Goal: Task Accomplishment & Management: Complete application form

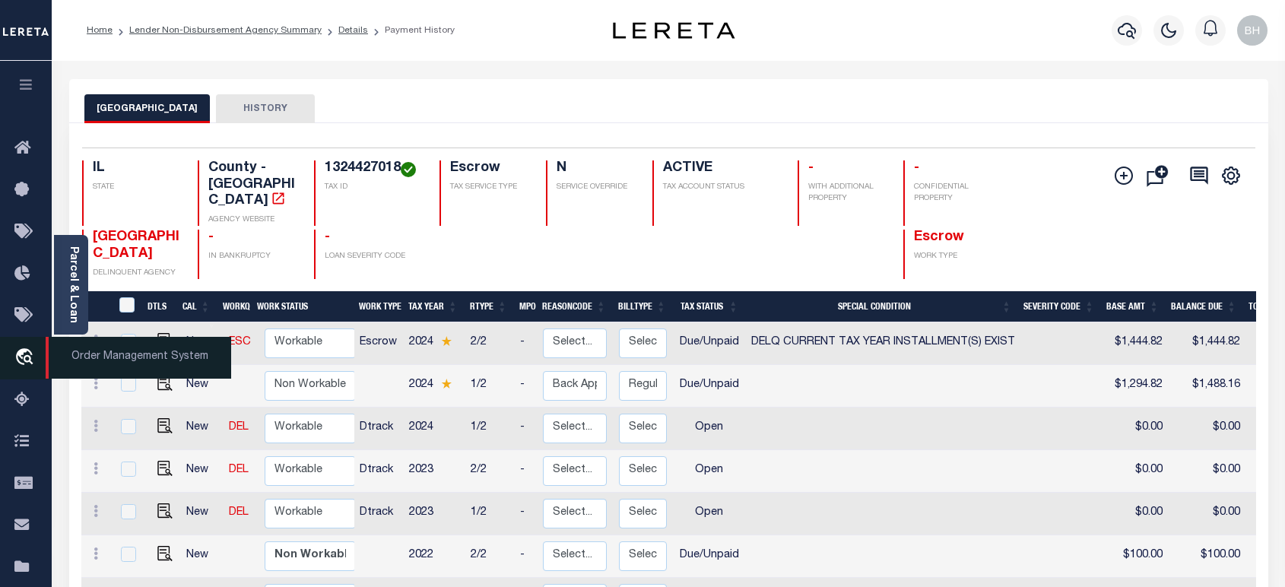
scroll to position [197, 0]
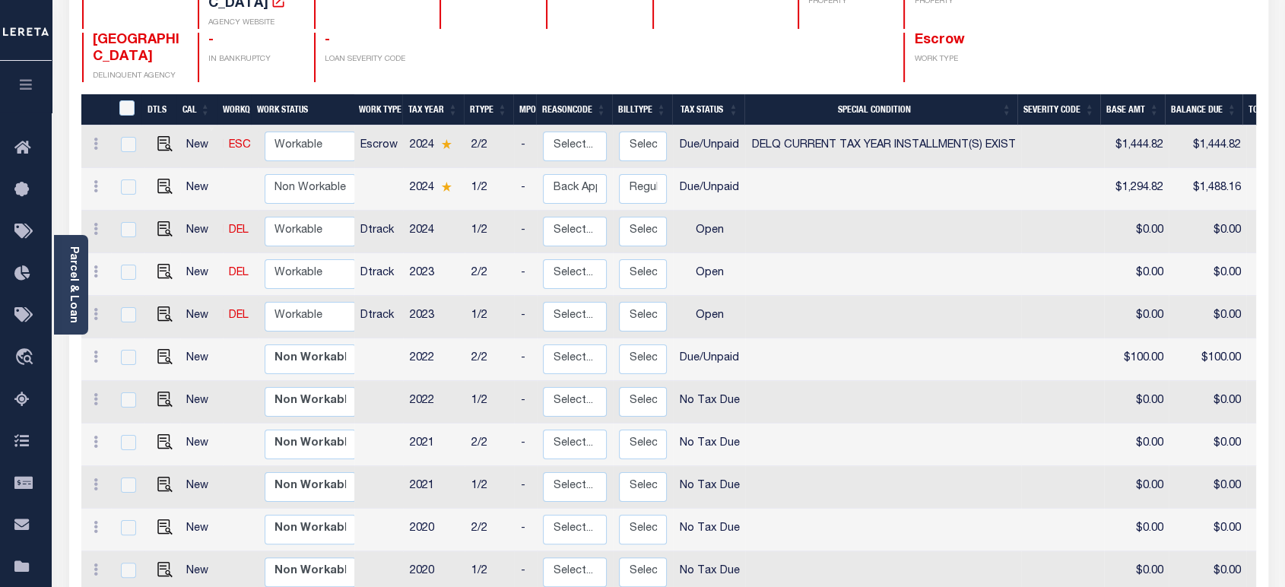
click at [30, 90] on icon "button" at bounding box center [25, 85] width 17 height 14
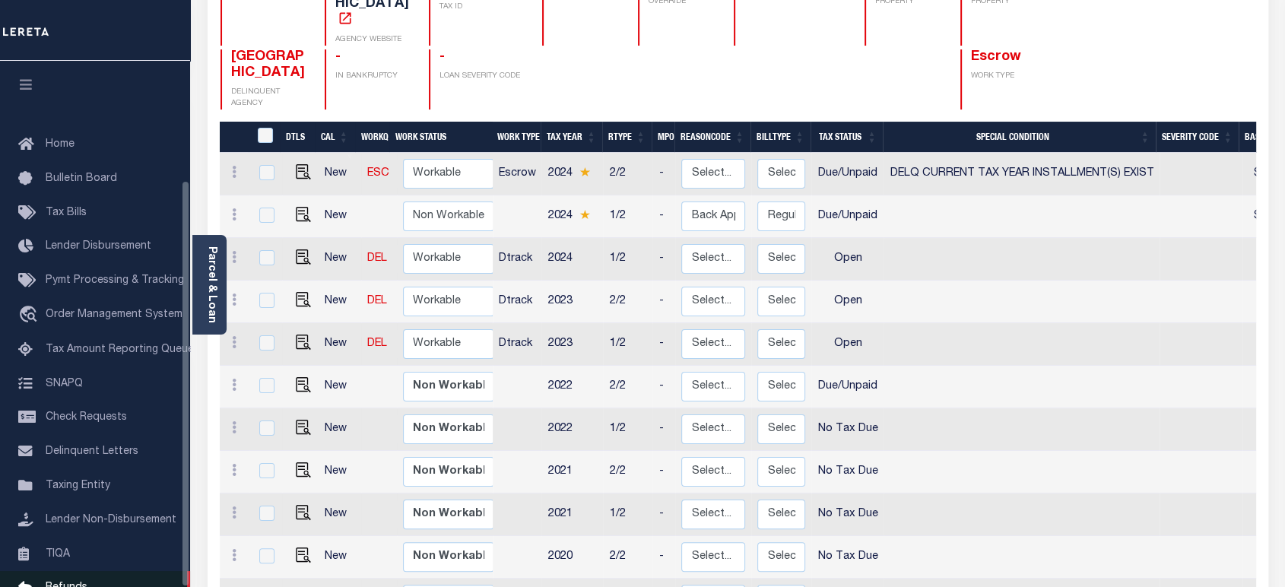
scroll to position [154, 0]
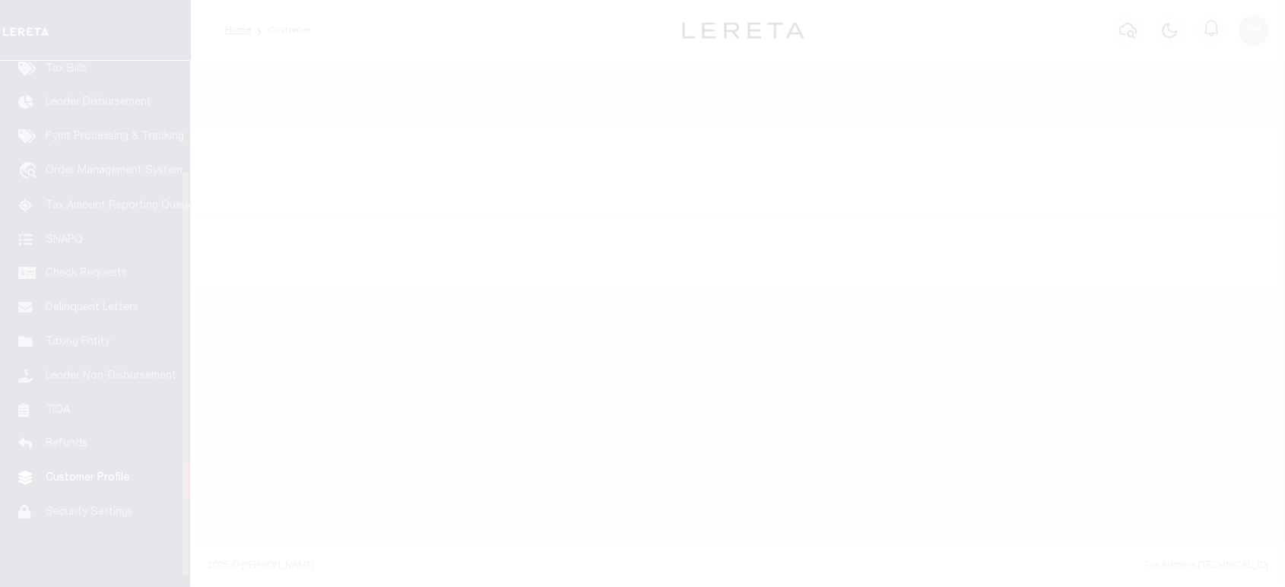
scroll to position [154, 0]
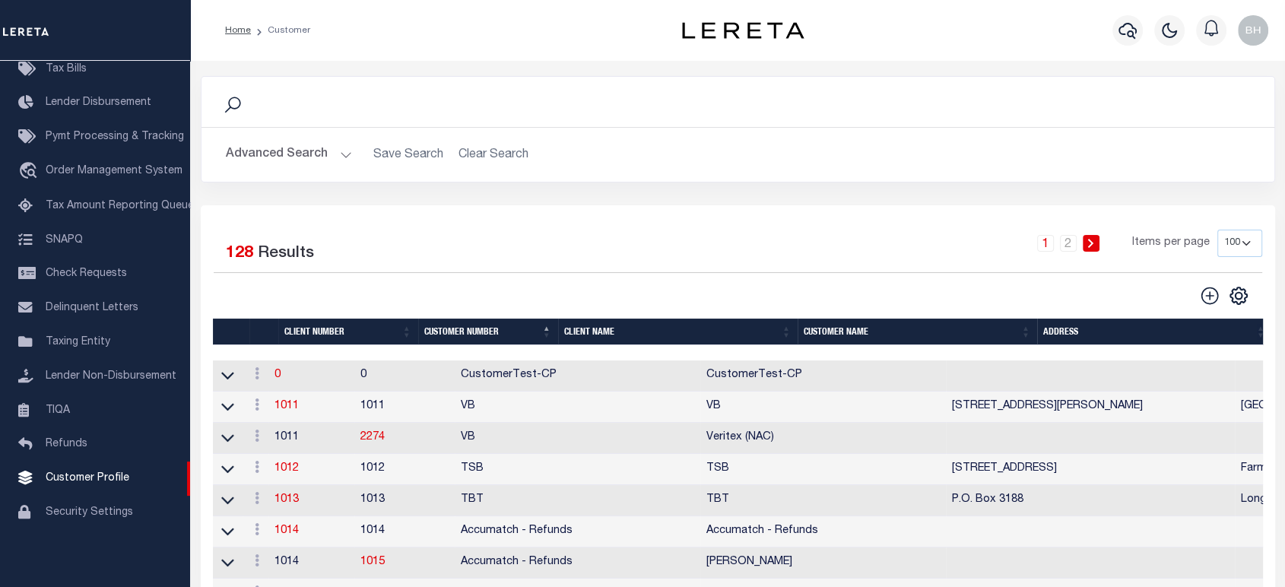
click at [301, 142] on button "Advanced Search" at bounding box center [289, 155] width 126 height 30
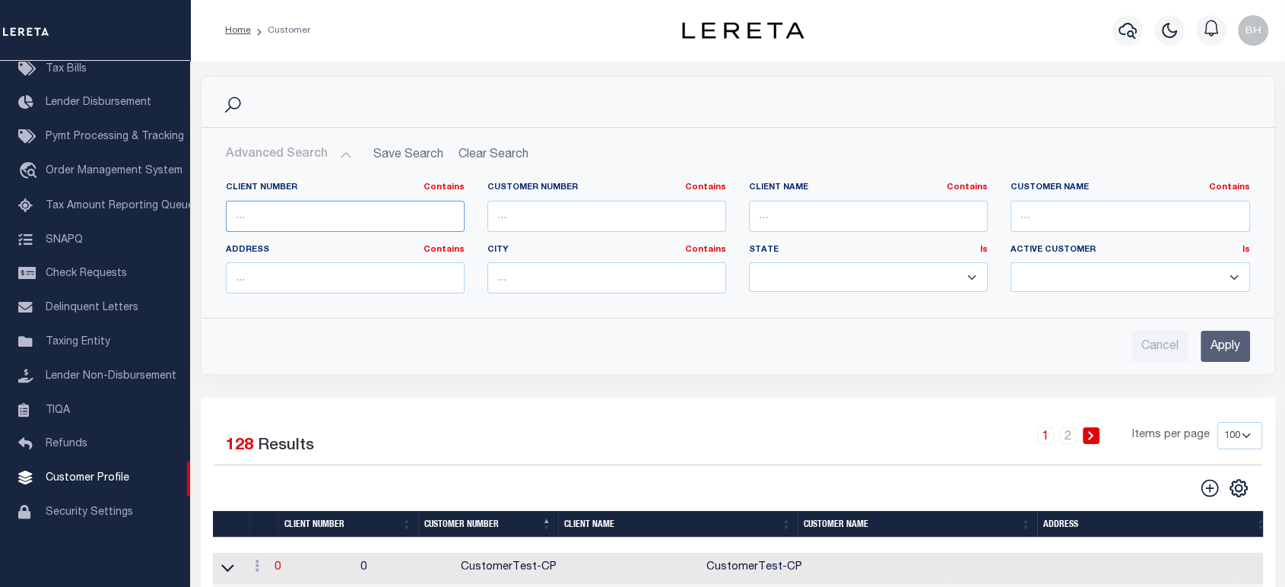
click at [344, 215] on input "text" at bounding box center [345, 216] width 239 height 31
type input "2198"
click at [1233, 357] on input "Apply" at bounding box center [1225, 346] width 49 height 31
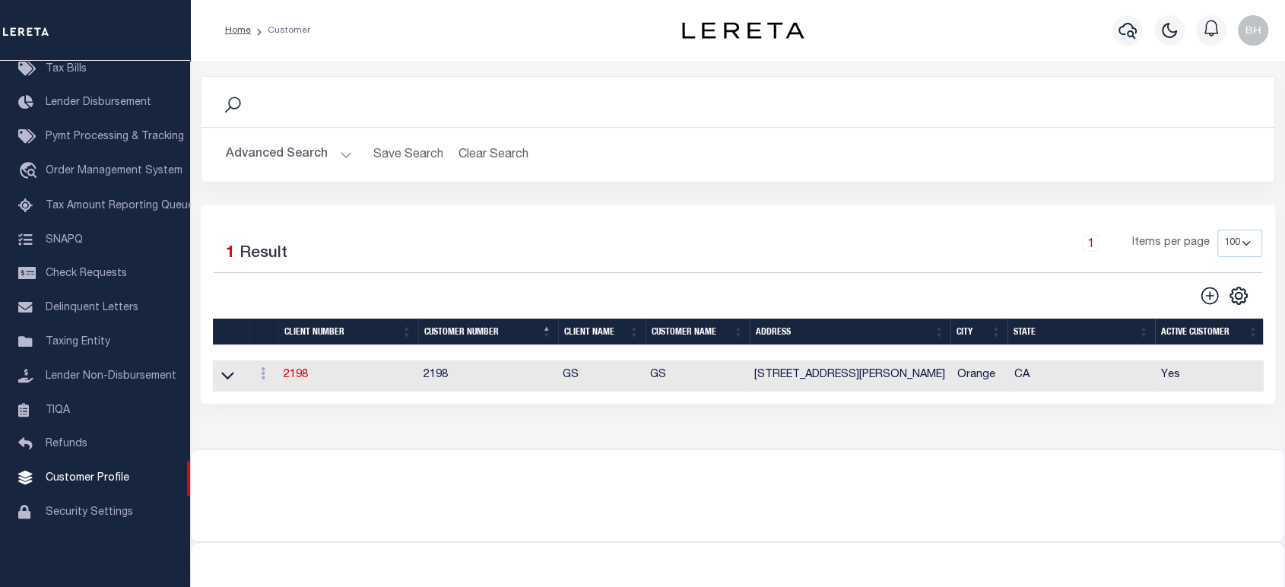
click at [301, 385] on td "2198" at bounding box center [347, 375] width 139 height 31
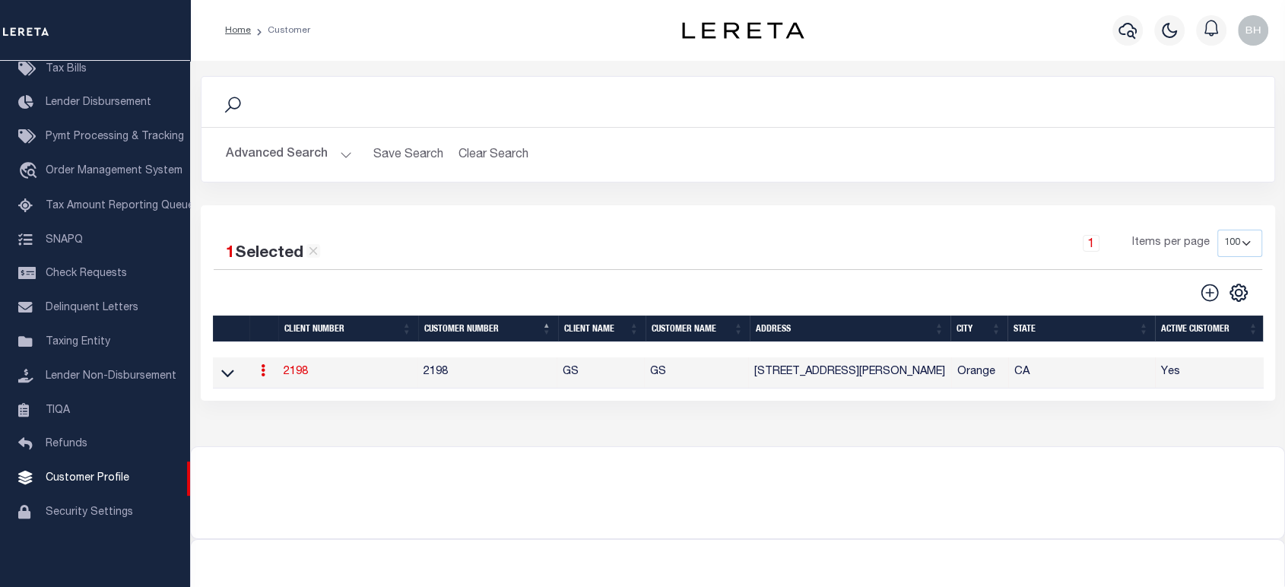
click at [304, 376] on link "2198" at bounding box center [296, 372] width 24 height 11
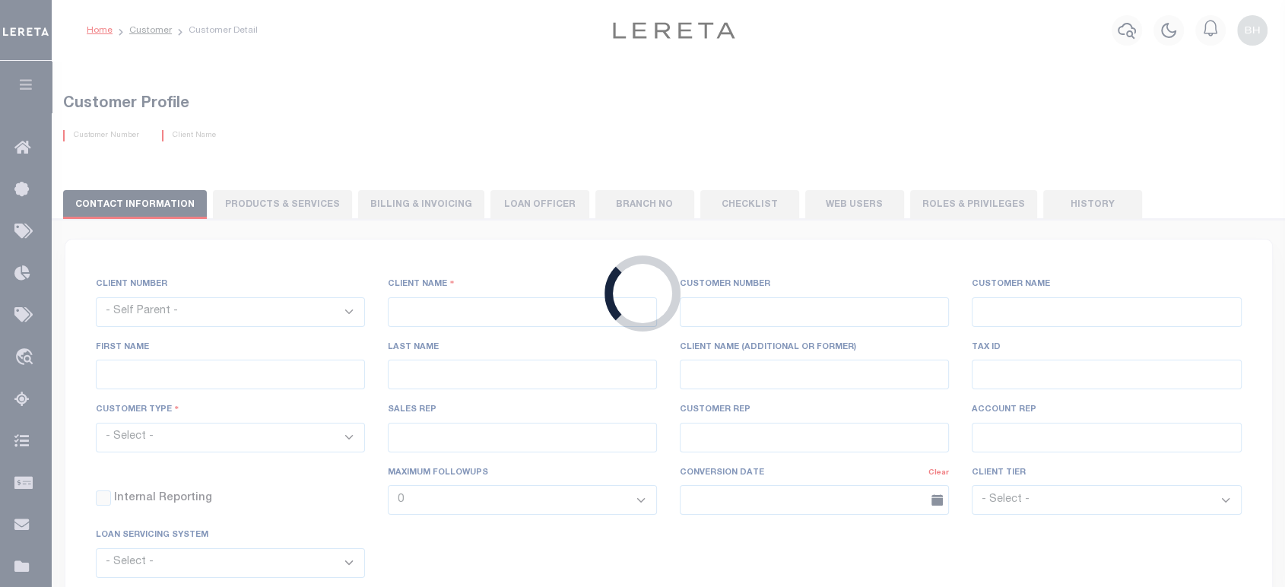
select select
type input "GS"
type input "2198"
type input "GS"
type input "Angela"
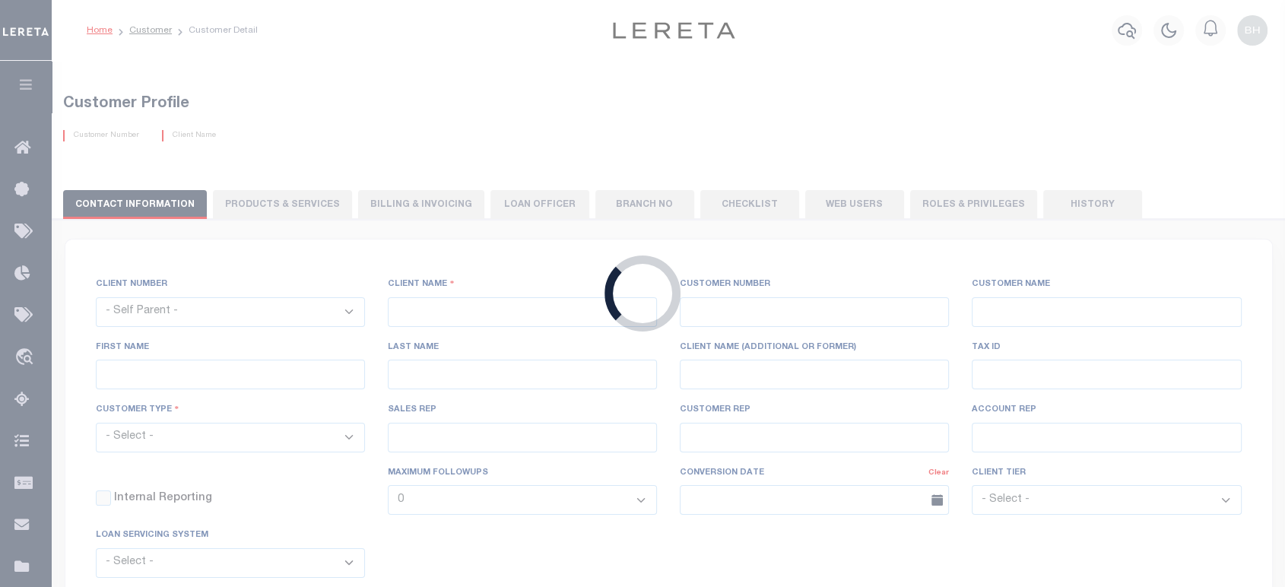
type input "Suttey"
select select "Mixed Portfolio"
type input "Daniel Telles"
type input "Barbara Kendrick"
type input "Tony Targhetta"
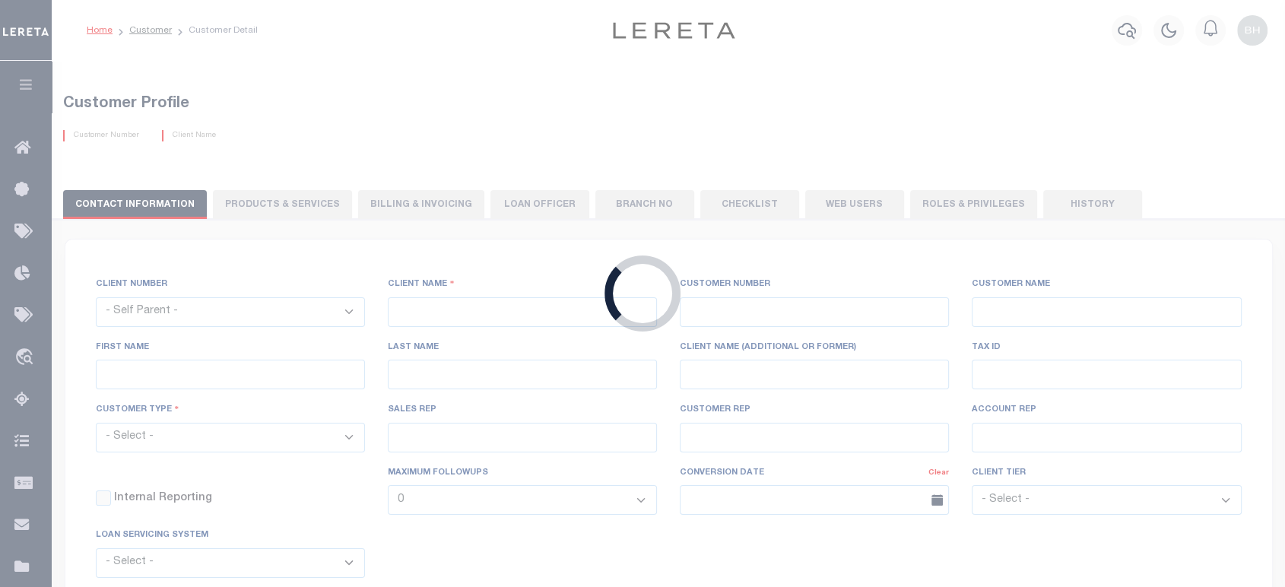
checkbox input "true"
select select
checkbox input "true"
type textarea "Minimum loan volume is charged annually, not monthly. 40 x 12 = 480 minimum loa…"
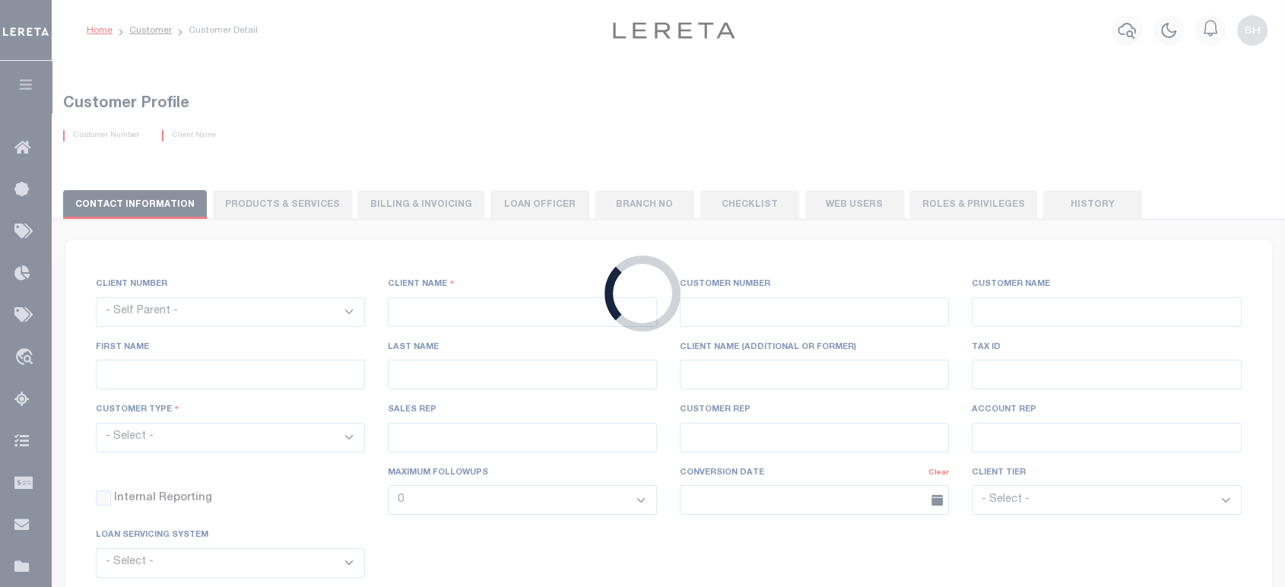
type input "40"
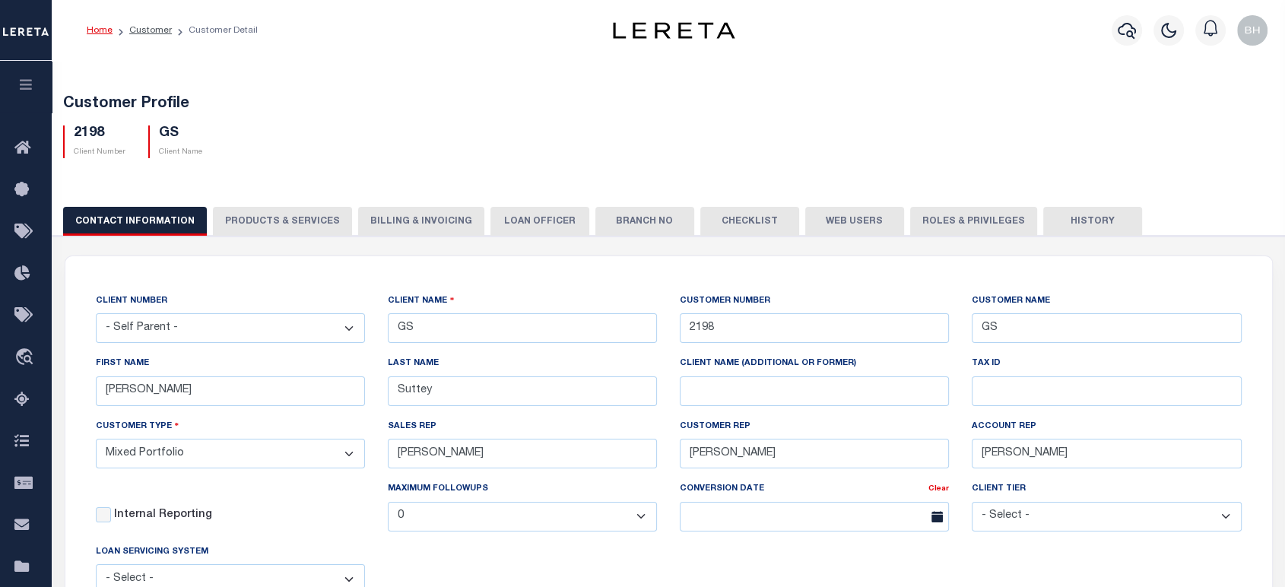
click at [305, 223] on button "PRODUCTS & SERVICES" at bounding box center [282, 221] width 139 height 29
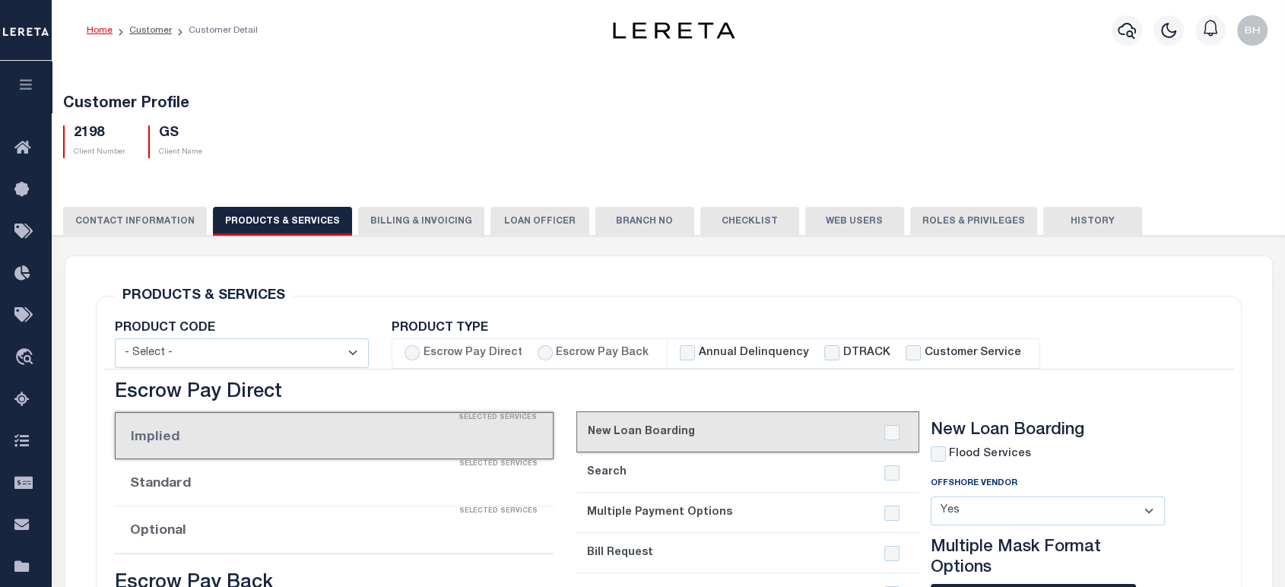
scroll to position [253, 0]
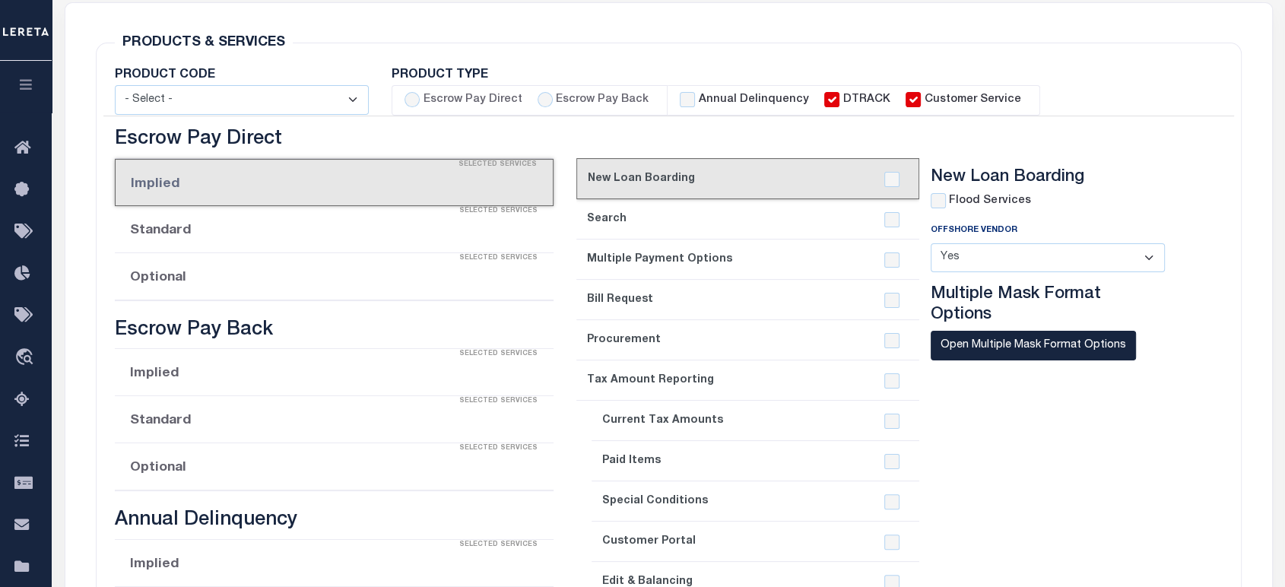
select select "STX"
radio input "true"
checkbox input "true"
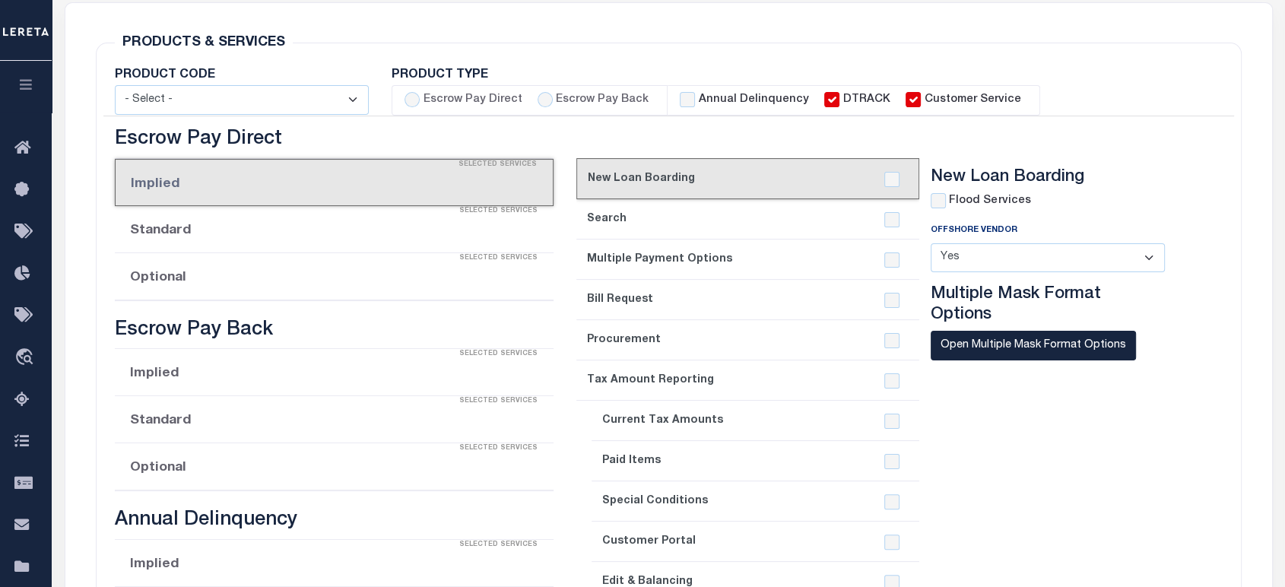
checkbox input "true"
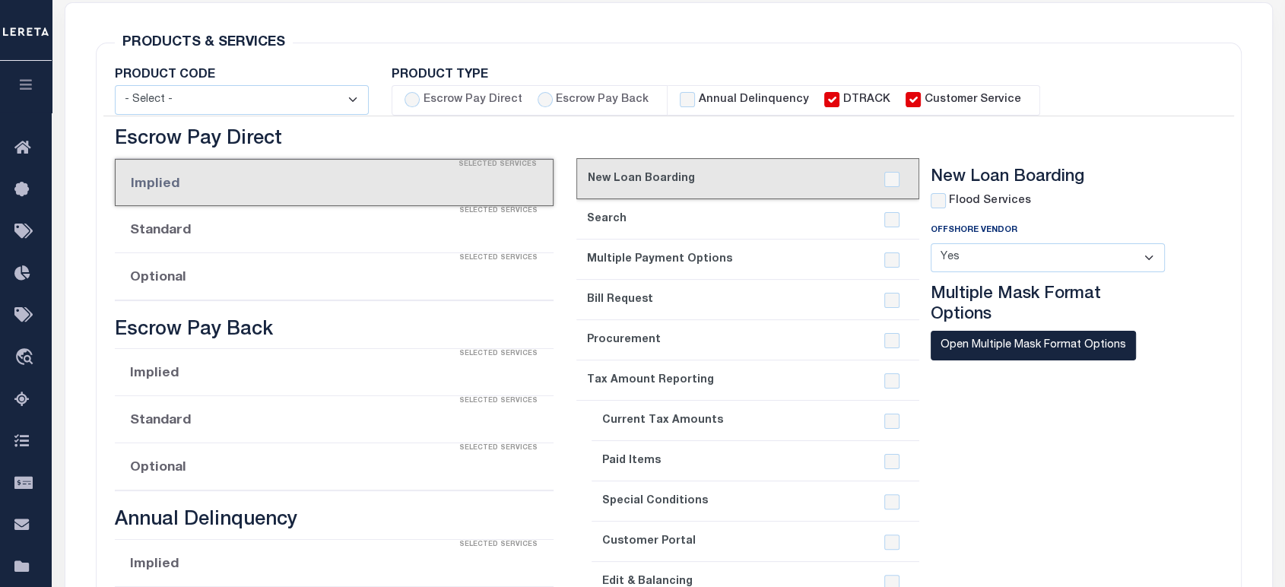
checkbox input "true"
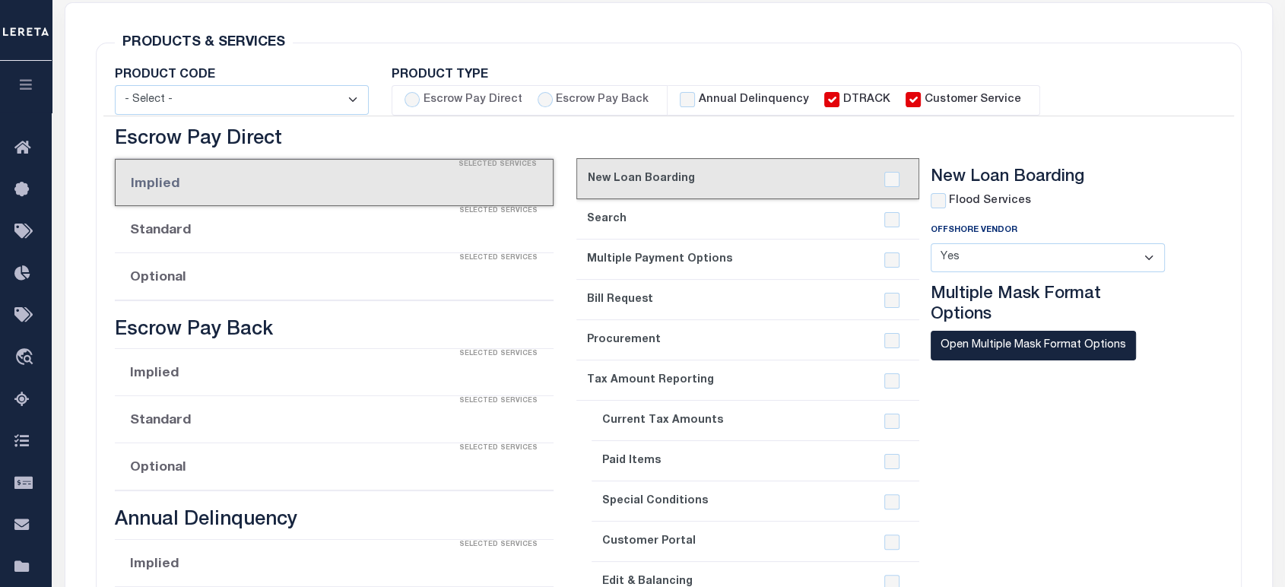
checkbox input "true"
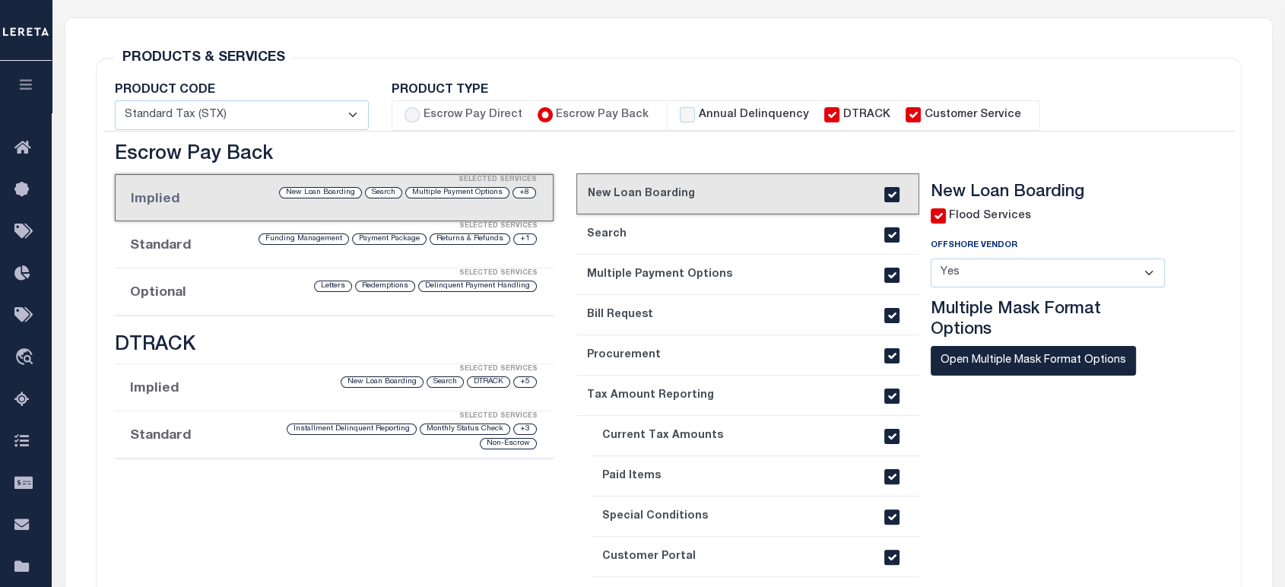
scroll to position [169, 0]
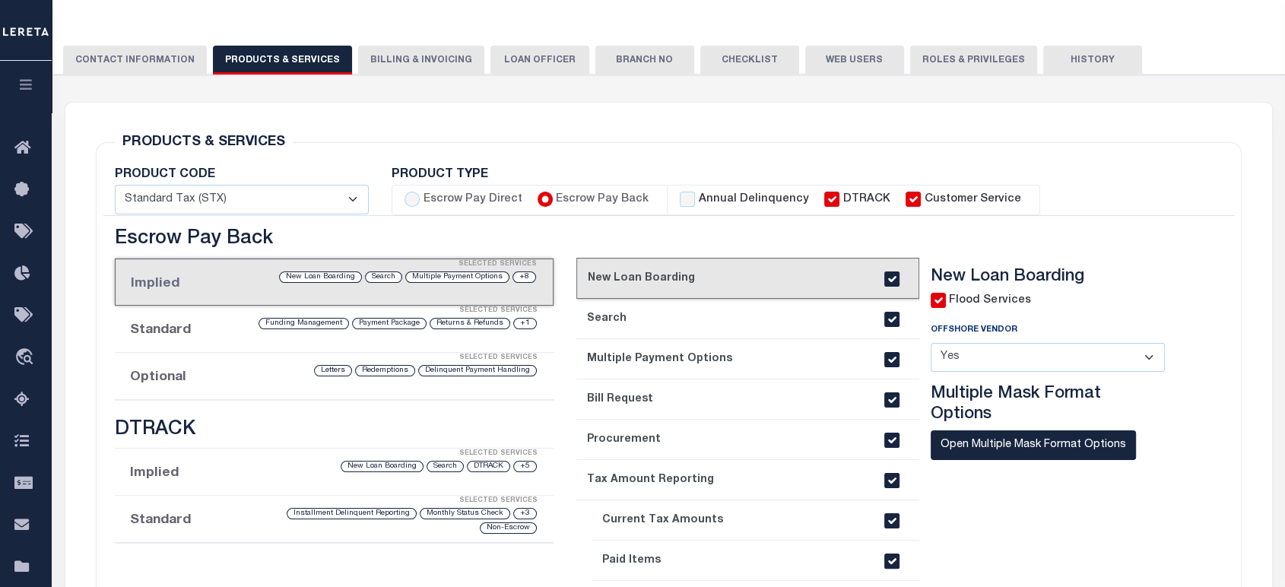
click at [176, 372] on li "Optional Selected Services Delinquent Payment Handling Redemptions Letters" at bounding box center [334, 376] width 439 height 47
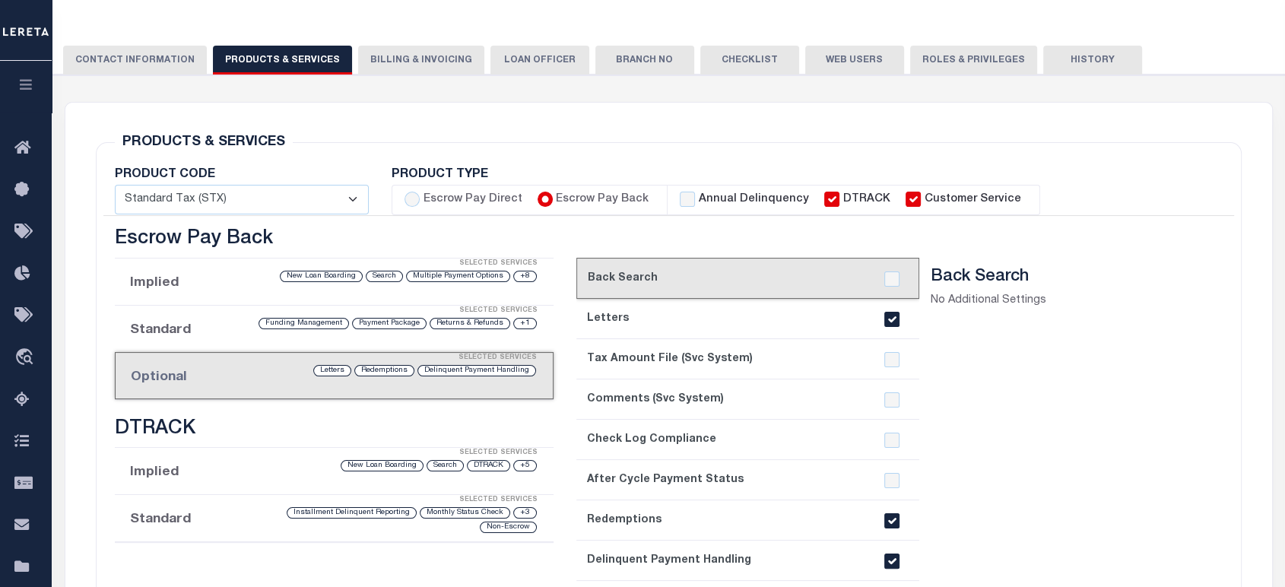
scroll to position [338, 0]
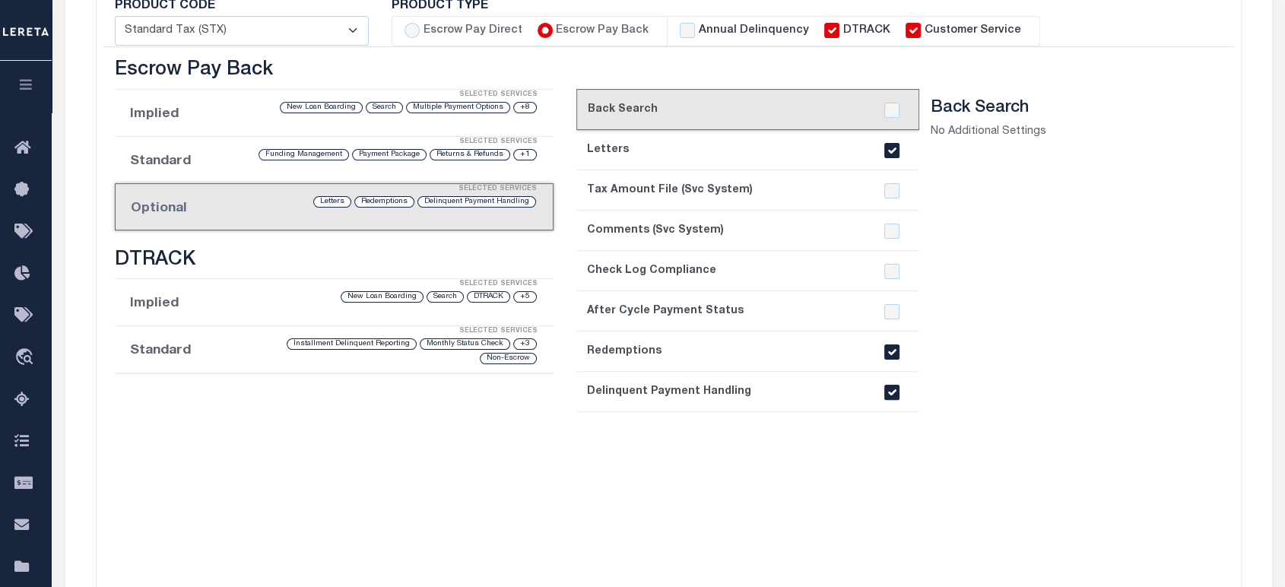
click at [212, 202] on div "Selected Services" at bounding box center [349, 189] width 437 height 30
